Goal: Find specific page/section: Find specific page/section

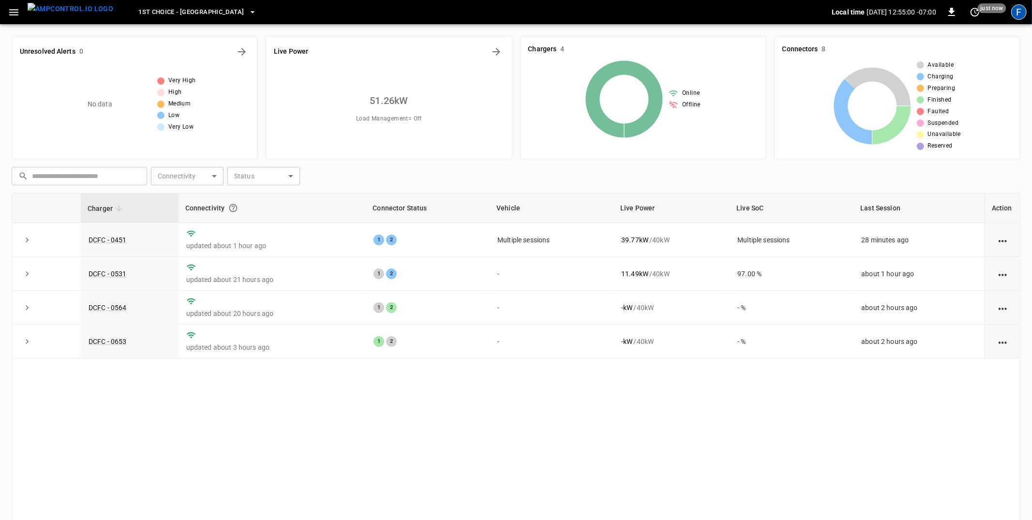
click at [1025, 12] on div "F" at bounding box center [1018, 11] width 15 height 15
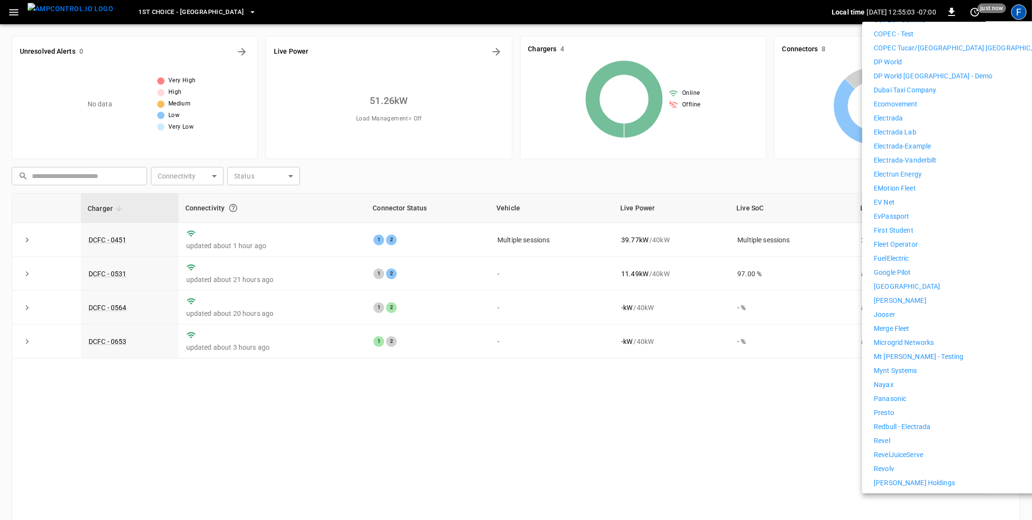
scroll to position [409, 0]
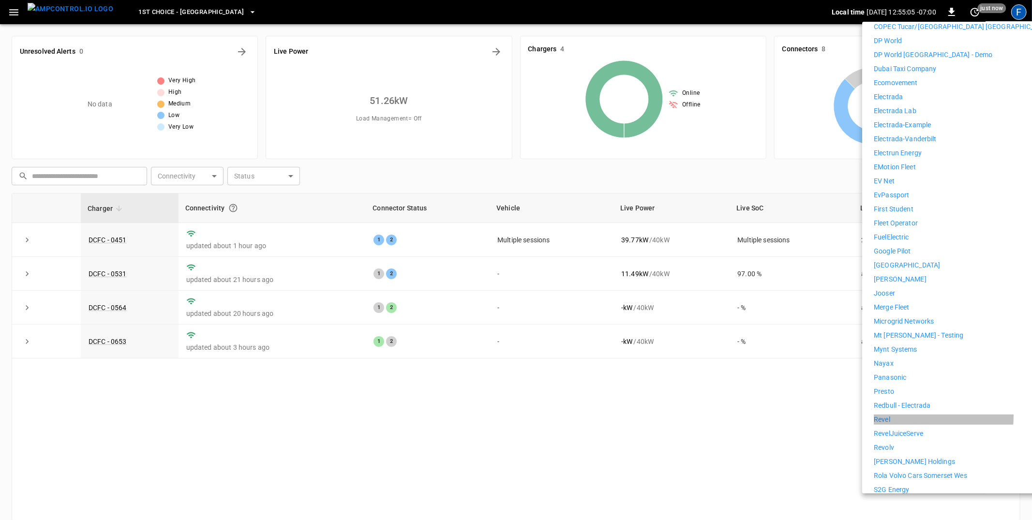
click at [883, 414] on p "Revel" at bounding box center [881, 419] width 16 height 10
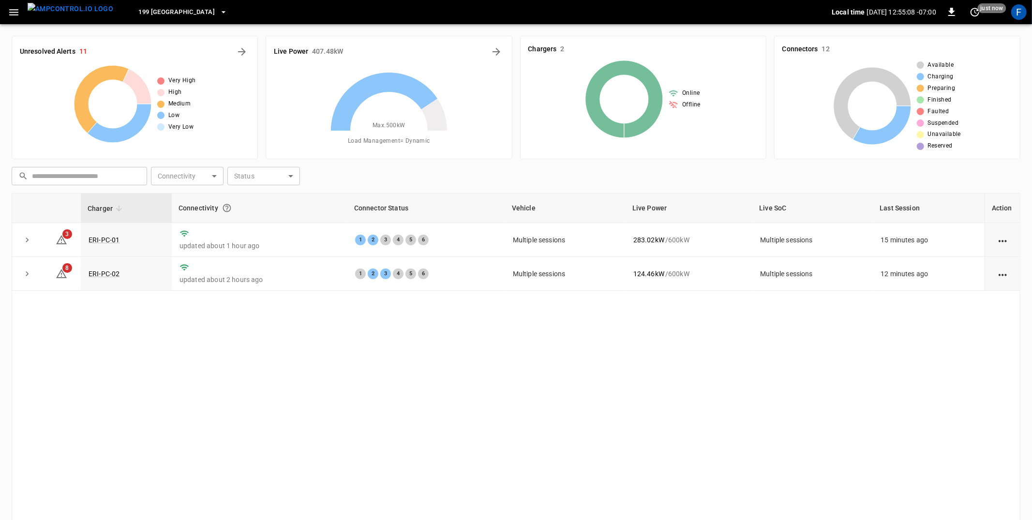
click at [145, 9] on span "199 Erie" at bounding box center [176, 12] width 76 height 11
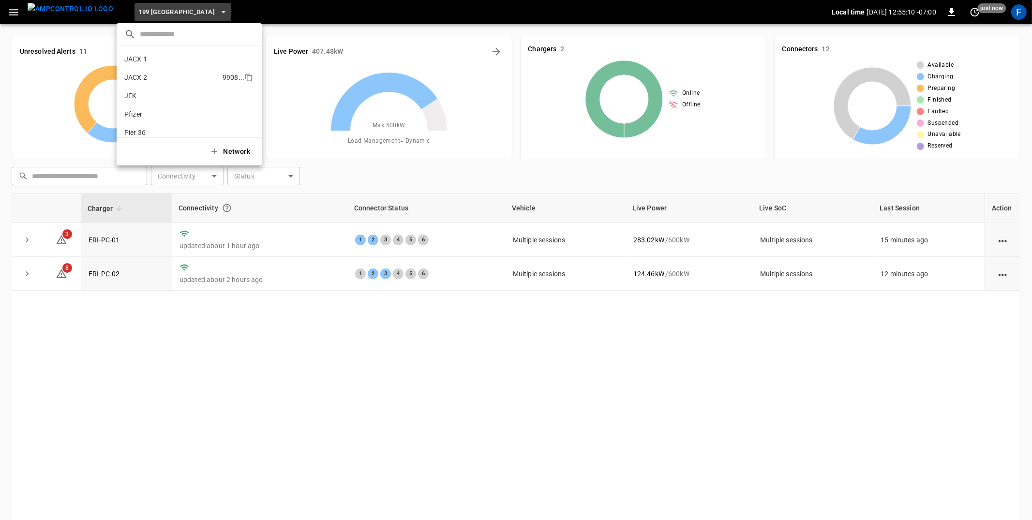
scroll to position [62, 0]
click at [155, 124] on p "Pier 36" at bounding box center [172, 125] width 96 height 10
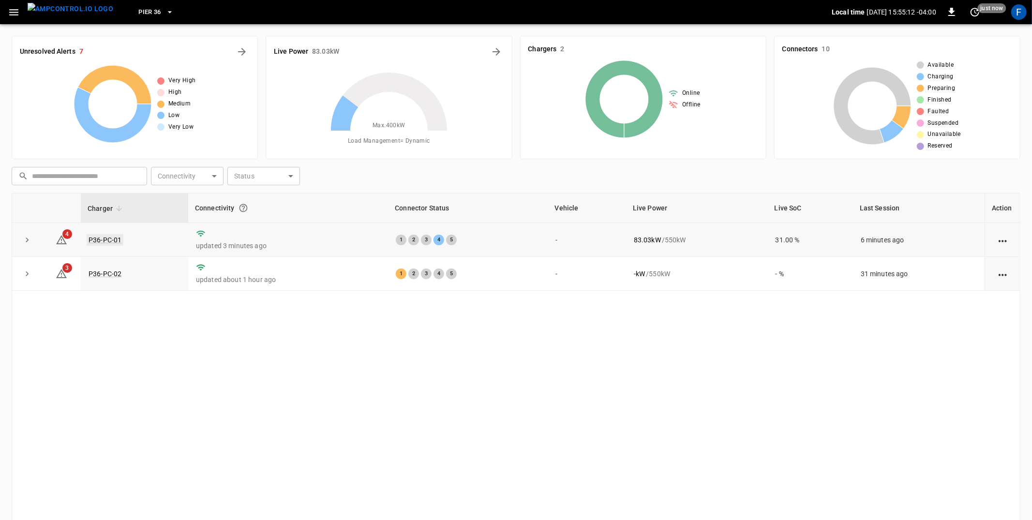
click at [104, 235] on link "P36-PC-01" at bounding box center [105, 240] width 37 height 12
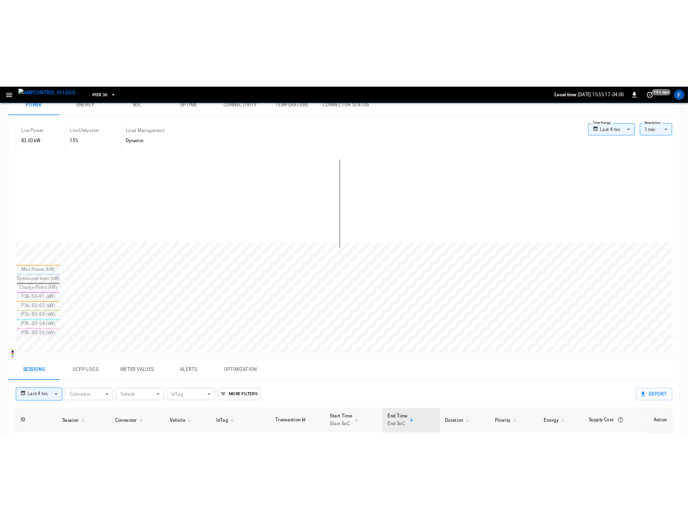
scroll to position [39, 0]
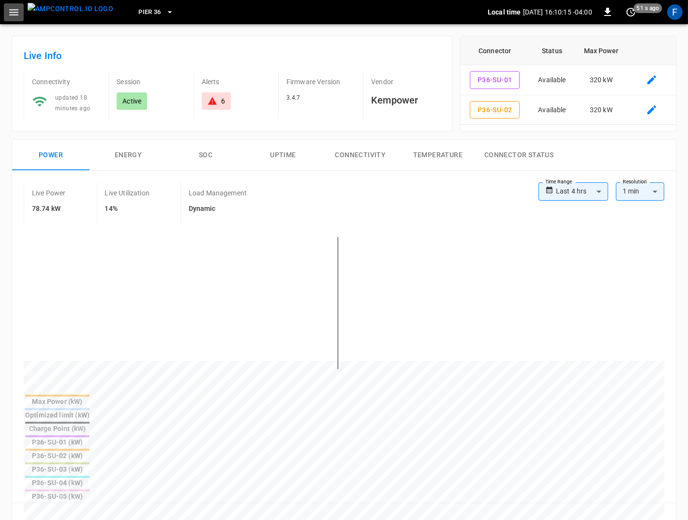
drag, startPoint x: 14, startPoint y: 17, endPoint x: 17, endPoint y: 22, distance: 5.9
click at [14, 17] on icon "button" at bounding box center [14, 12] width 12 height 12
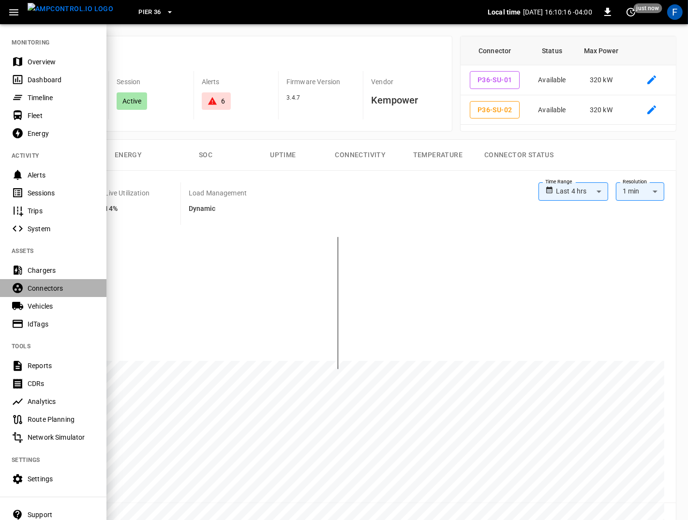
click at [43, 291] on div "Connectors" at bounding box center [61, 288] width 67 height 10
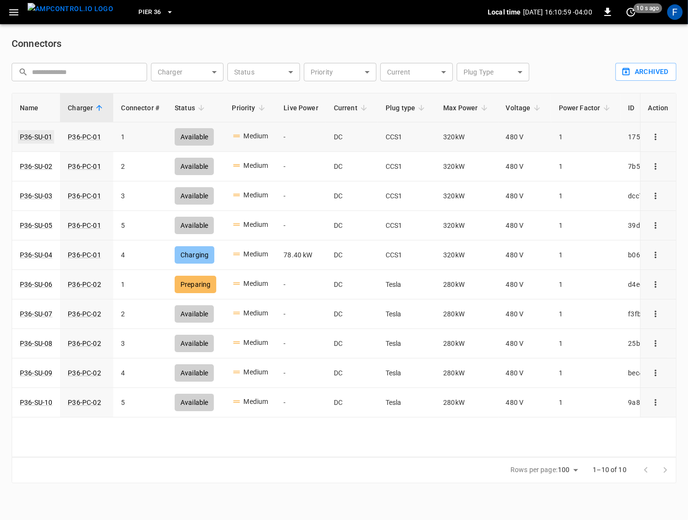
click at [39, 137] on link "P36-SU-01" at bounding box center [36, 137] width 36 height 14
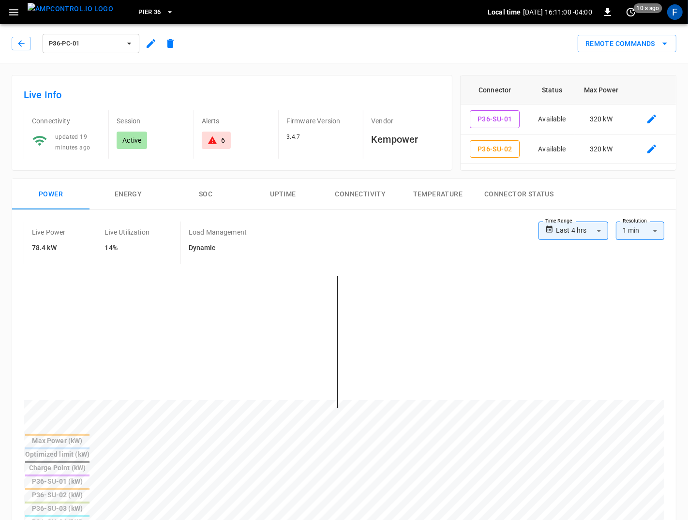
type input "**********"
click at [17, 12] on icon "button" at bounding box center [13, 12] width 9 height 6
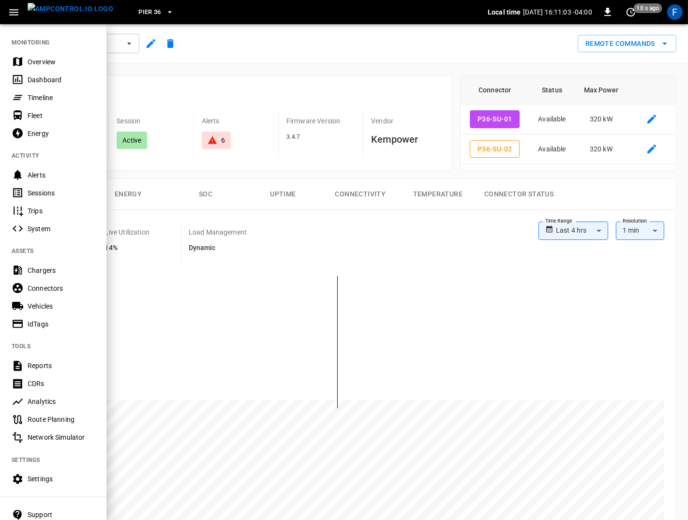
click at [49, 275] on div "Chargers" at bounding box center [61, 271] width 67 height 10
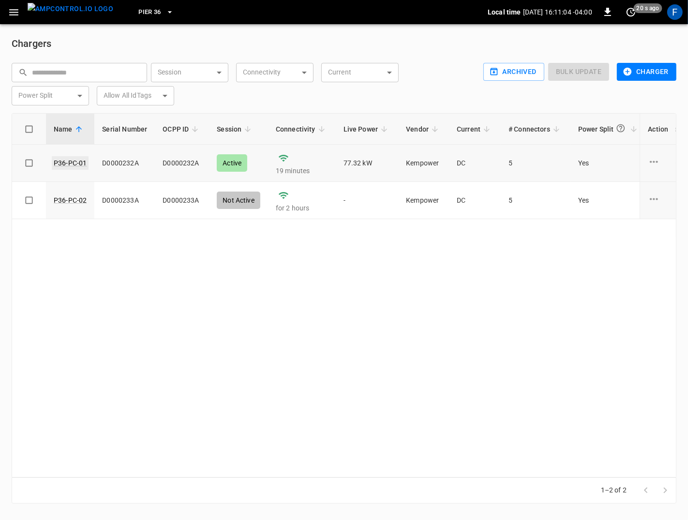
click at [62, 164] on link "P36-PC-01" at bounding box center [70, 163] width 37 height 14
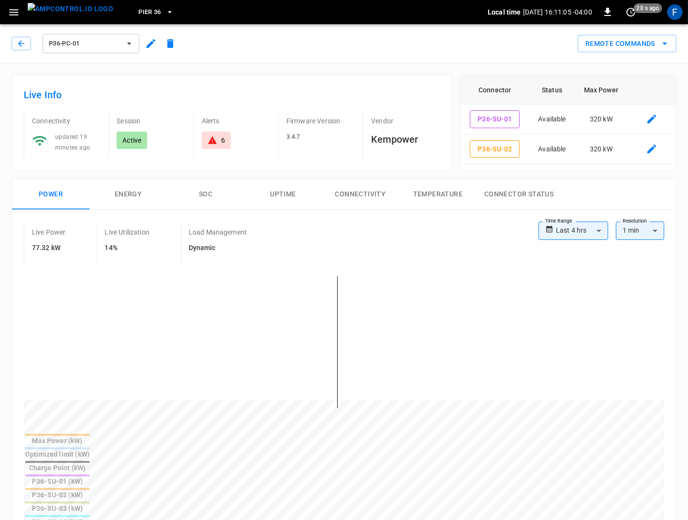
click at [18, 16] on icon "button" at bounding box center [14, 12] width 12 height 12
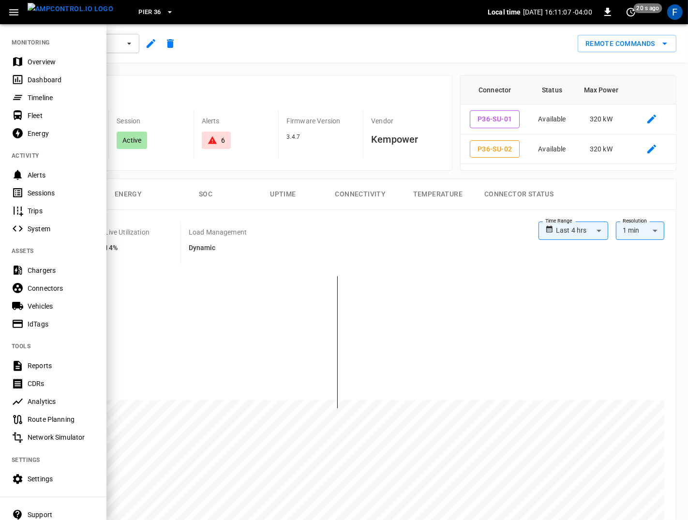
click at [57, 296] on nav "MONITORING Overview Dashboard Timeline Fleet Energy ACTIVITY Alerts Sessions Tr…" at bounding box center [53, 284] width 106 height 522
click at [57, 291] on div "Connectors" at bounding box center [61, 288] width 67 height 10
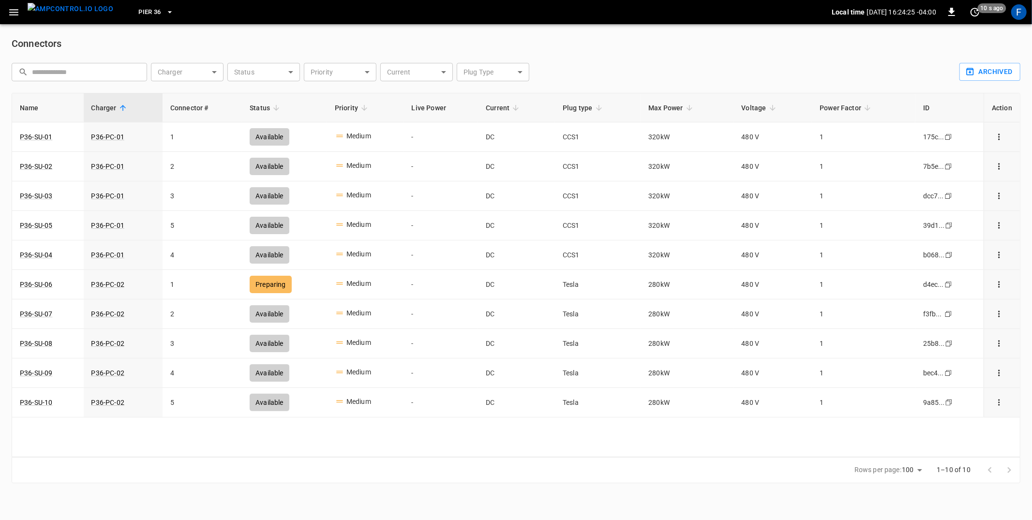
click at [77, 10] on img "menu" at bounding box center [71, 9] width 86 height 12
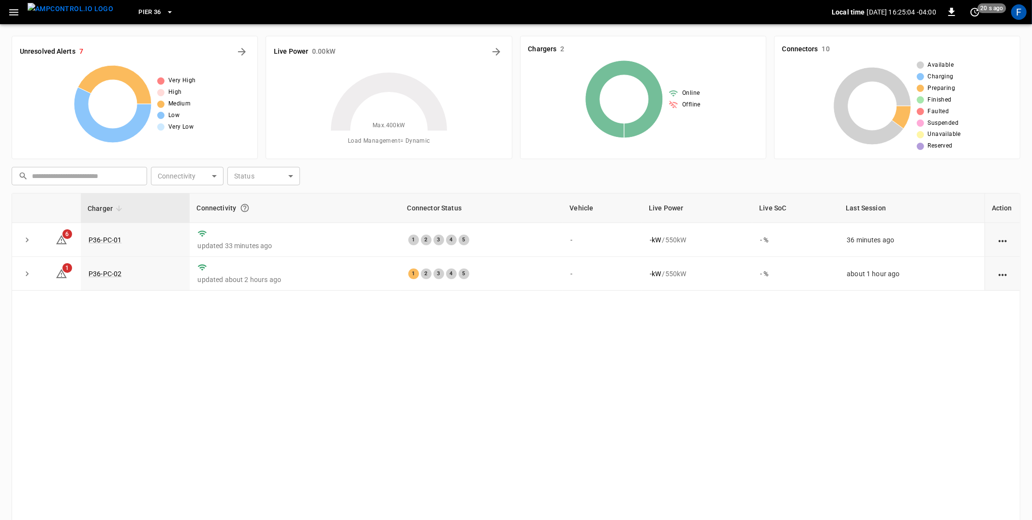
click at [165, 10] on icon "button" at bounding box center [170, 12] width 10 height 10
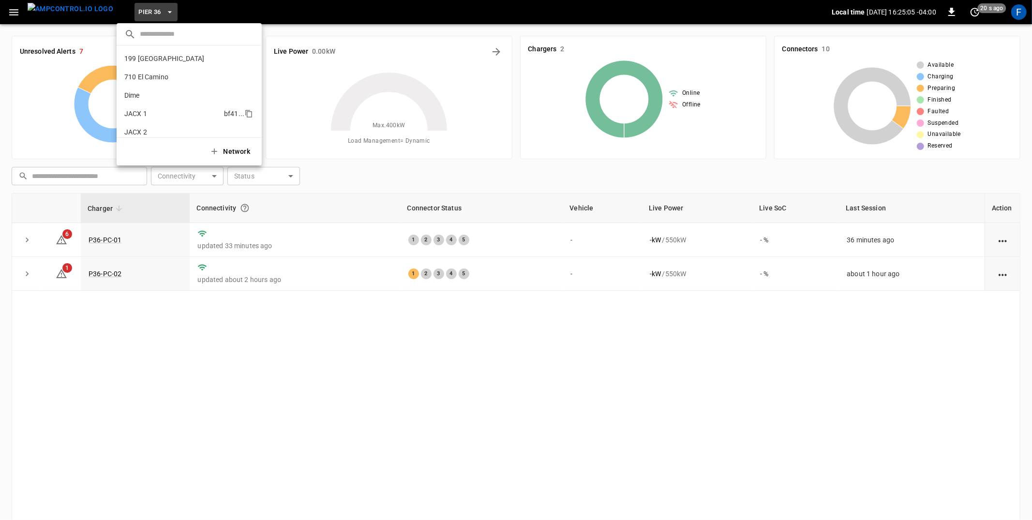
scroll to position [63, 0]
click at [248, 123] on icon "copy" at bounding box center [248, 124] width 9 height 9
click at [208, 184] on div at bounding box center [516, 260] width 1032 height 520
